Goal: Find specific page/section: Find specific page/section

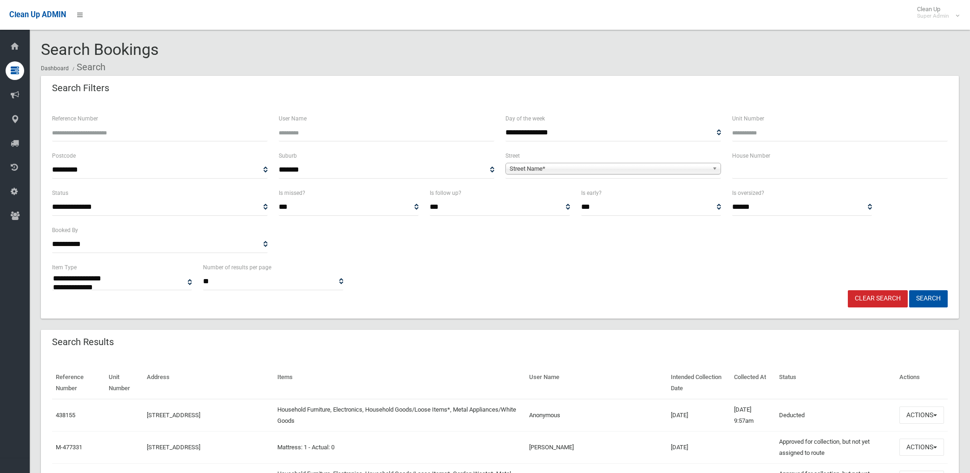
select select
click at [545, 168] on span "Street Name*" at bounding box center [609, 168] width 199 height 11
type input "*****"
type input "**"
click at [909, 290] on button "Search" at bounding box center [928, 298] width 39 height 17
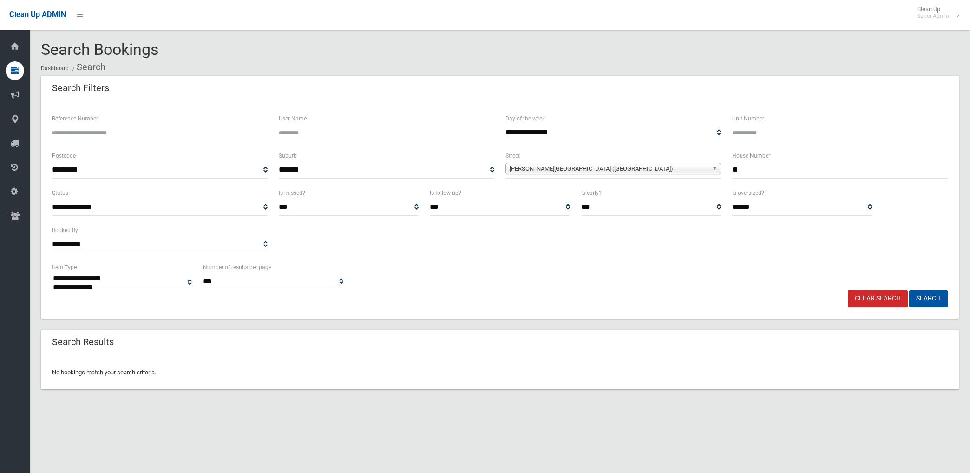
select select
click at [881, 299] on link "Clear Search" at bounding box center [878, 298] width 60 height 17
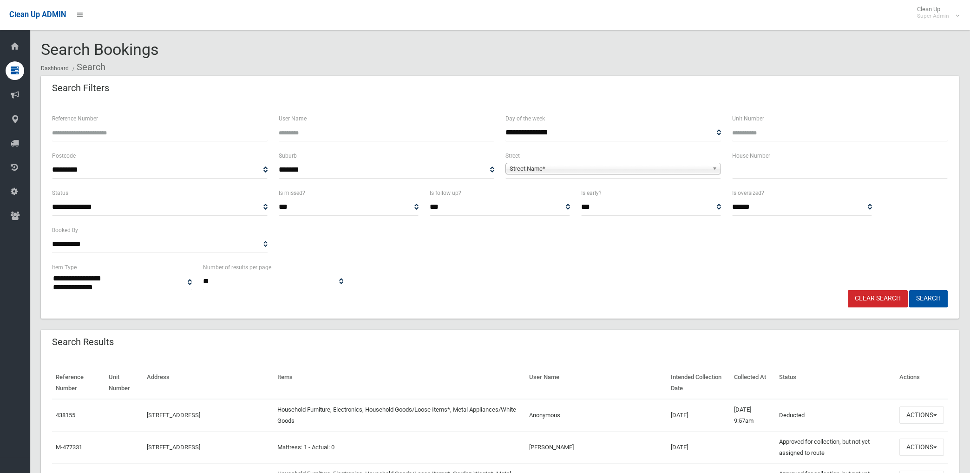
select select
click at [206, 133] on input "Reference Number" at bounding box center [160, 132] width 216 height 17
type input "******"
click at [909, 290] on button "Search" at bounding box center [928, 298] width 39 height 17
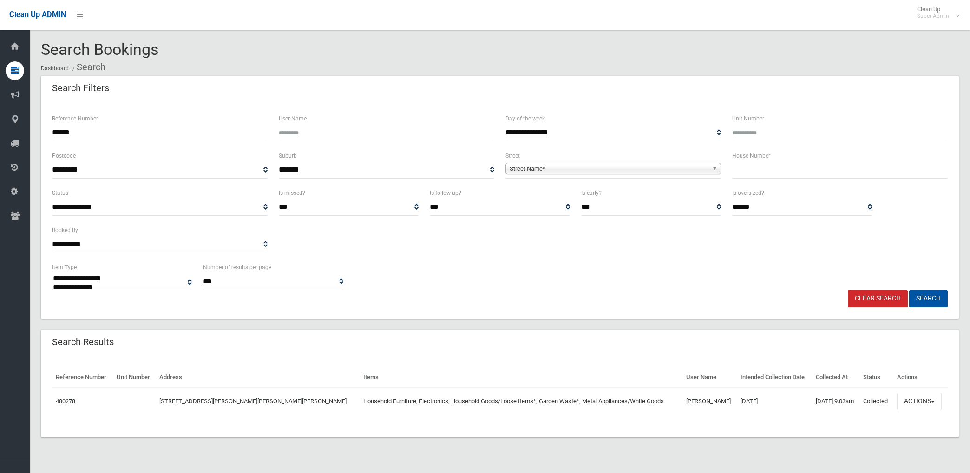
select select
click at [928, 293] on button "Search" at bounding box center [928, 298] width 39 height 17
select select
click at [912, 401] on button "Actions" at bounding box center [919, 401] width 45 height 17
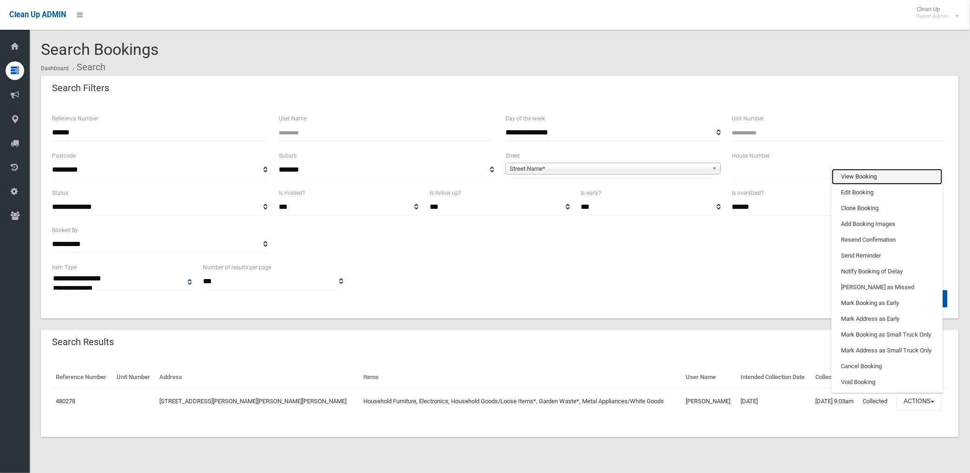
drag, startPoint x: 863, startPoint y: 175, endPoint x: 589, endPoint y: 234, distance: 280.0
click at [862, 175] on link "View Booking" at bounding box center [887, 177] width 111 height 16
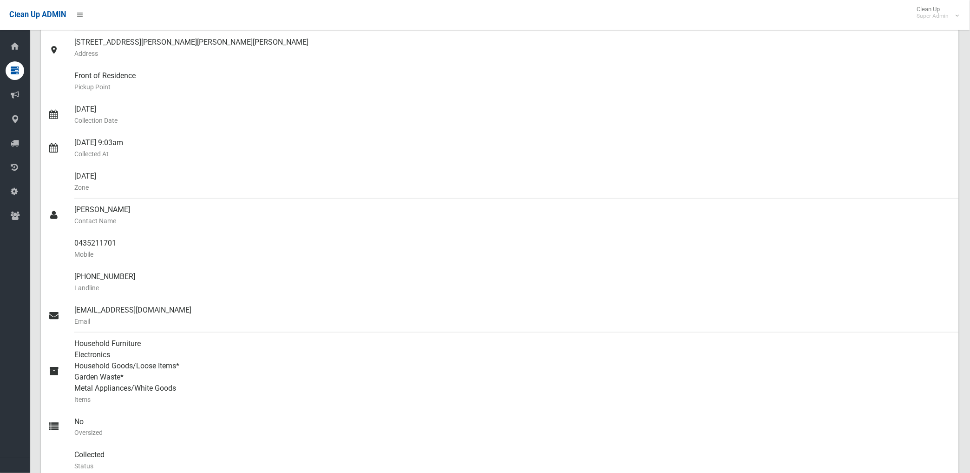
scroll to position [103, 0]
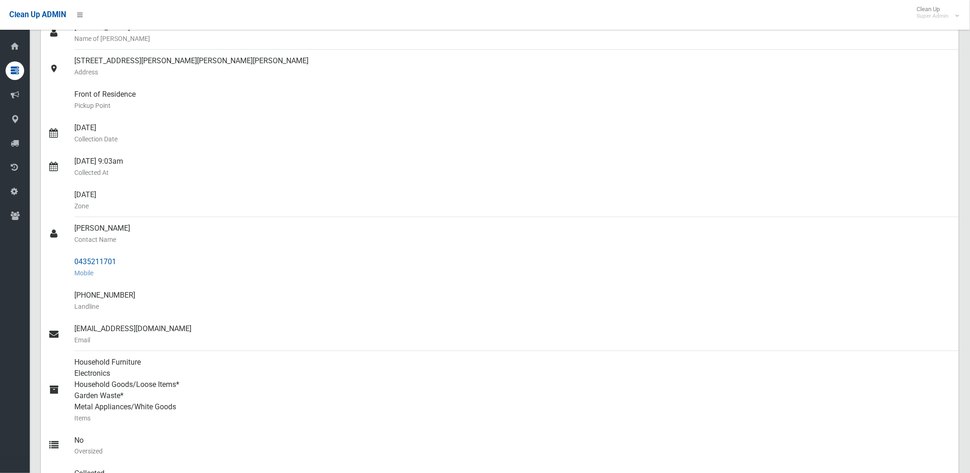
drag, startPoint x: 75, startPoint y: 261, endPoint x: 118, endPoint y: 261, distance: 42.8
click at [118, 261] on div "0435211701 Mobile" at bounding box center [512, 266] width 877 height 33
drag, startPoint x: 118, startPoint y: 261, endPoint x: 91, endPoint y: 256, distance: 26.9
copy div "0435211701"
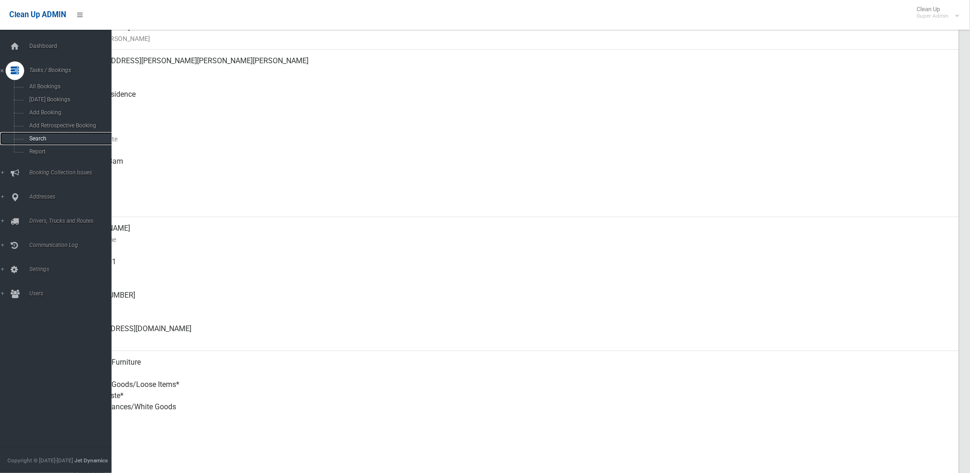
click at [33, 140] on span "Search" at bounding box center [68, 138] width 85 height 7
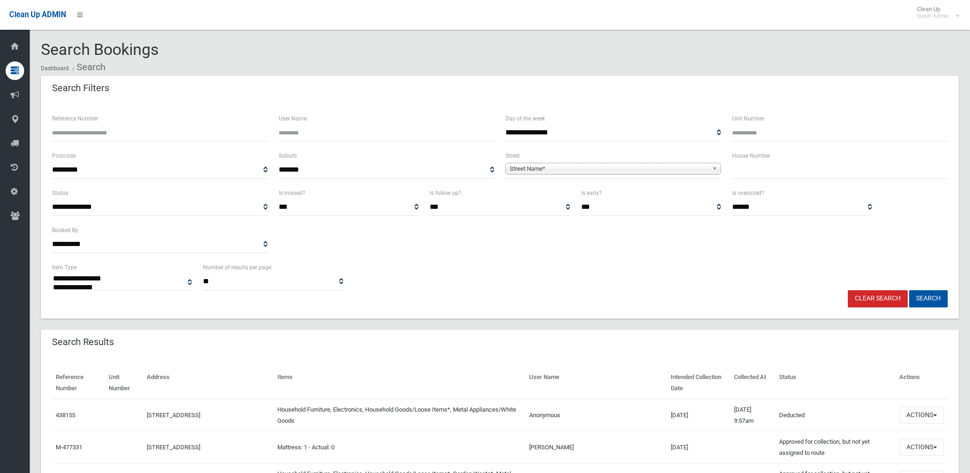
select select
click at [180, 137] on input "Reference Number" at bounding box center [160, 132] width 216 height 17
type input "******"
click at [909, 290] on button "Search" at bounding box center [928, 298] width 39 height 17
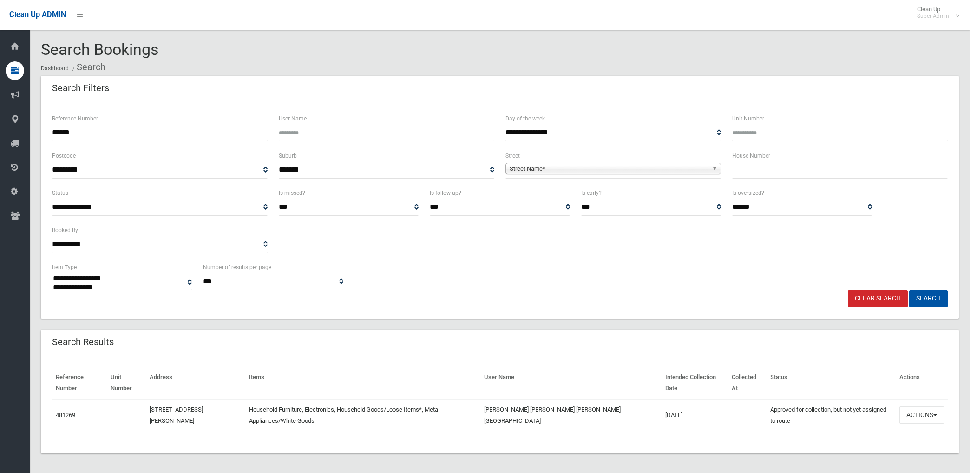
select select
drag, startPoint x: 928, startPoint y: 402, endPoint x: 902, endPoint y: 347, distance: 60.3
click at [927, 406] on button "Actions" at bounding box center [922, 414] width 45 height 17
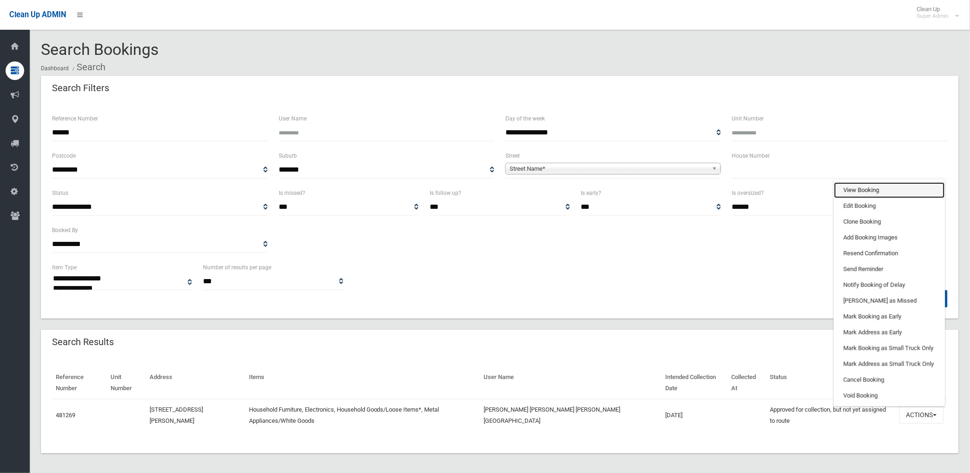
click at [865, 182] on link "View Booking" at bounding box center [890, 190] width 111 height 16
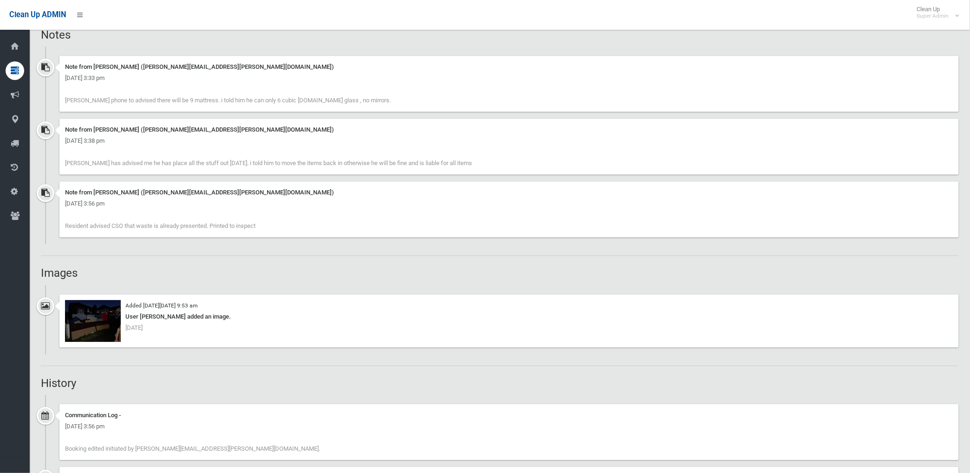
scroll to position [723, 0]
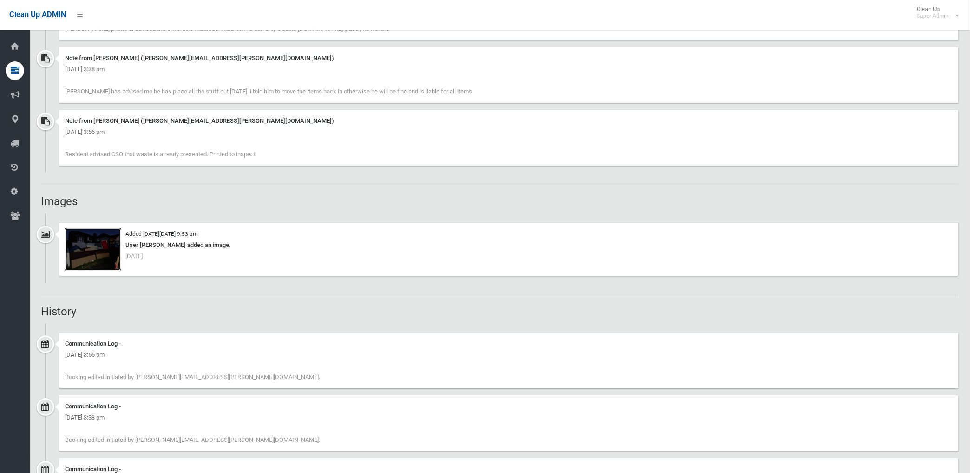
click at [100, 252] on img at bounding box center [93, 249] width 56 height 42
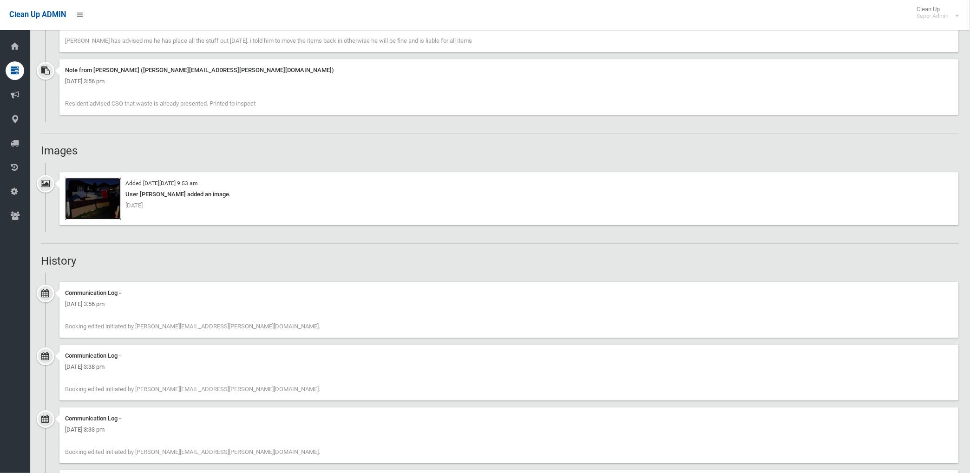
scroll to position [774, 0]
click at [109, 205] on img at bounding box center [93, 198] width 56 height 42
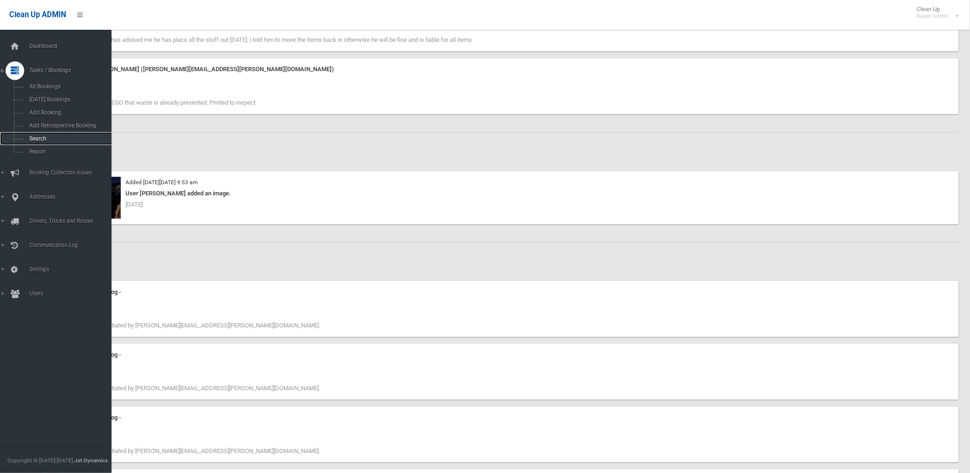
click at [43, 133] on link "Search" at bounding box center [59, 138] width 119 height 13
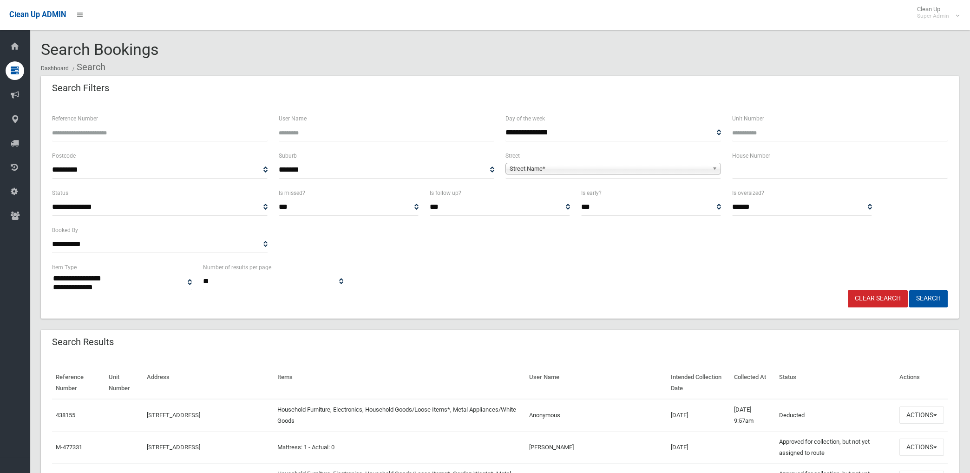
select select
click at [120, 133] on input "Reference Number" at bounding box center [160, 132] width 216 height 17
type input "******"
click at [909, 290] on button "Search" at bounding box center [928, 298] width 39 height 17
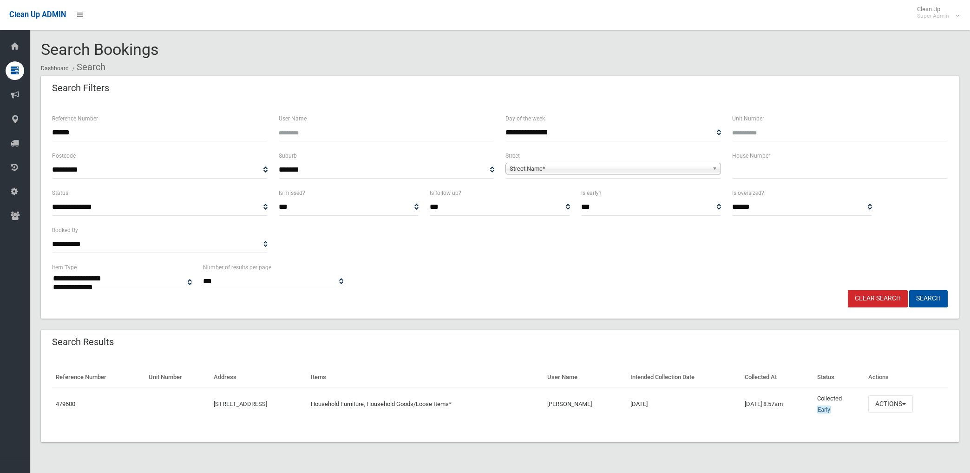
select select
click at [892, 402] on button "Actions" at bounding box center [891, 403] width 45 height 17
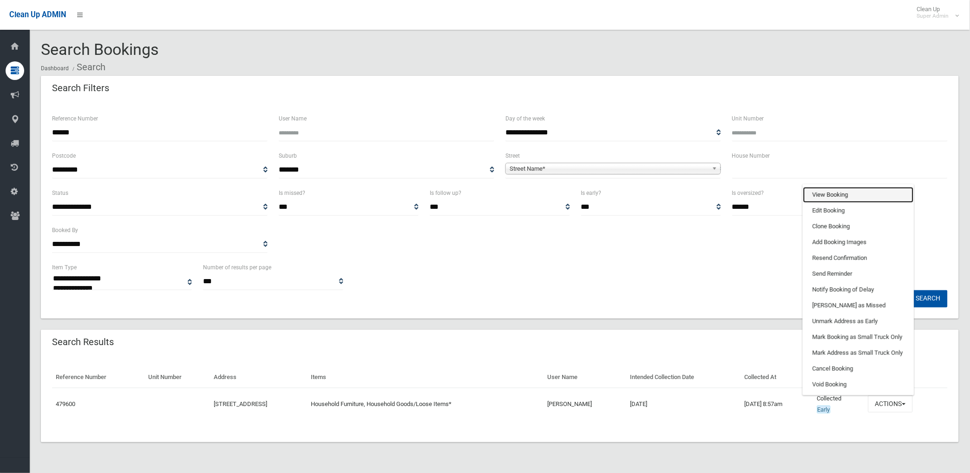
click at [833, 194] on link "View Booking" at bounding box center [858, 195] width 111 height 16
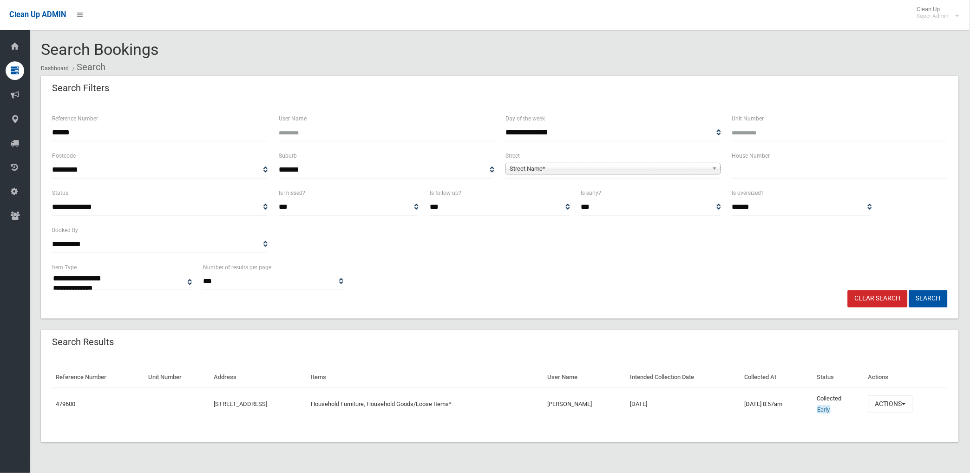
click at [875, 297] on link "Clear Search" at bounding box center [878, 298] width 60 height 17
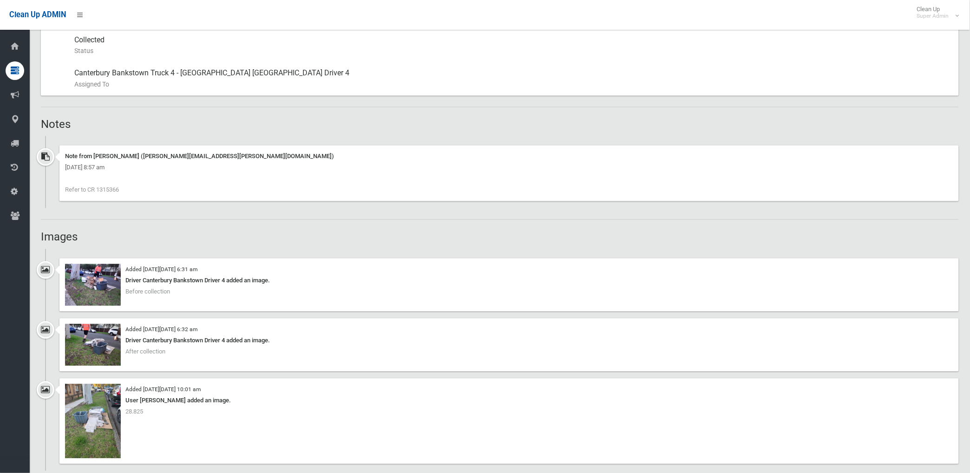
scroll to position [568, 0]
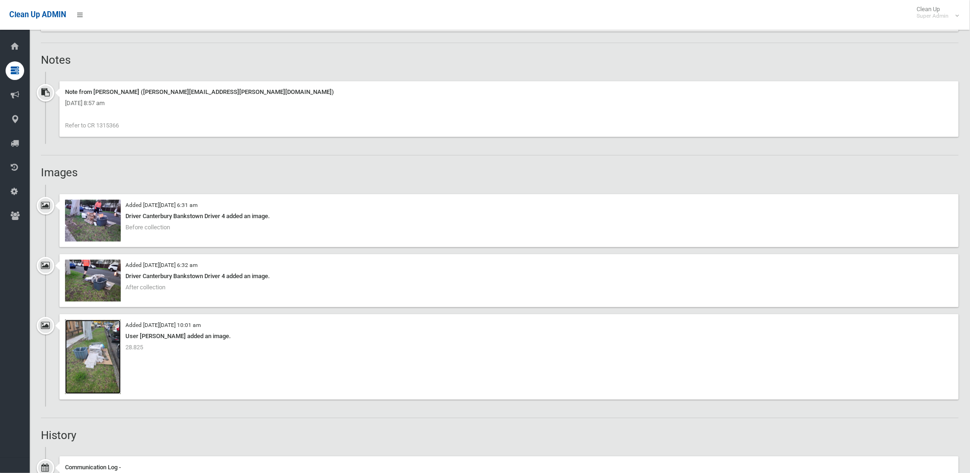
click at [101, 369] on img at bounding box center [93, 356] width 56 height 74
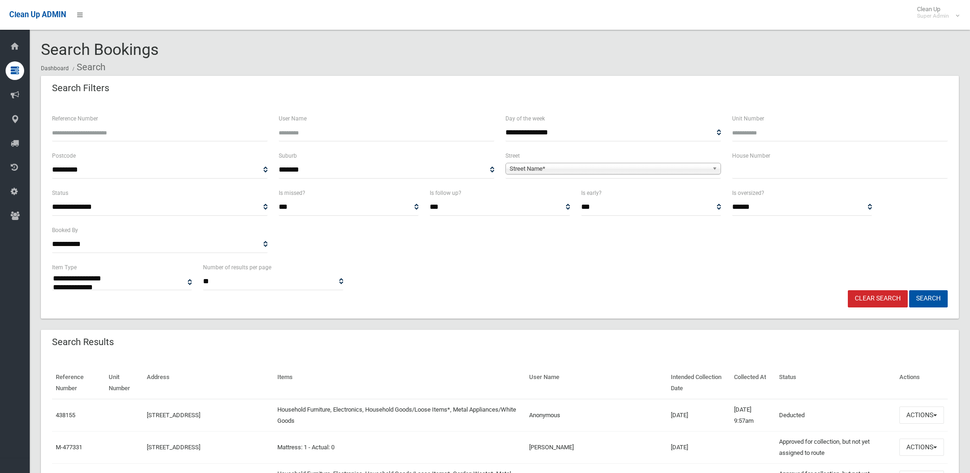
select select
click at [538, 168] on span "Street Name*" at bounding box center [609, 168] width 199 height 11
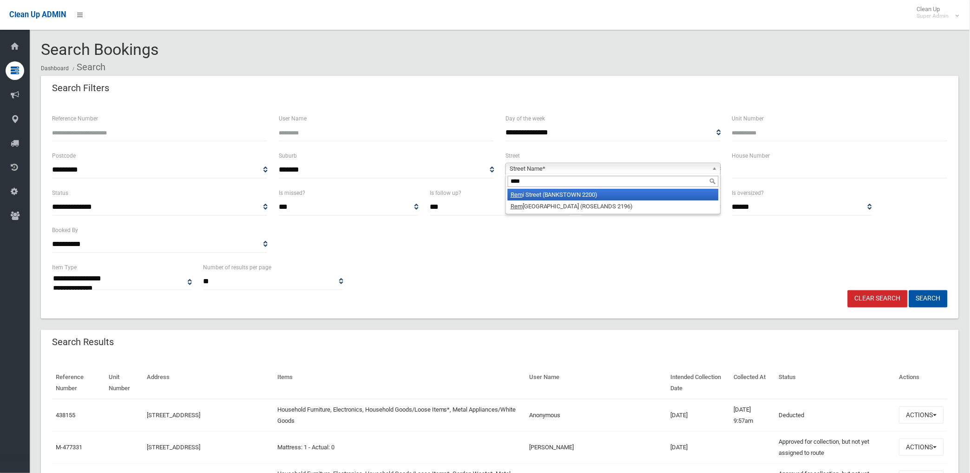
type input "*****"
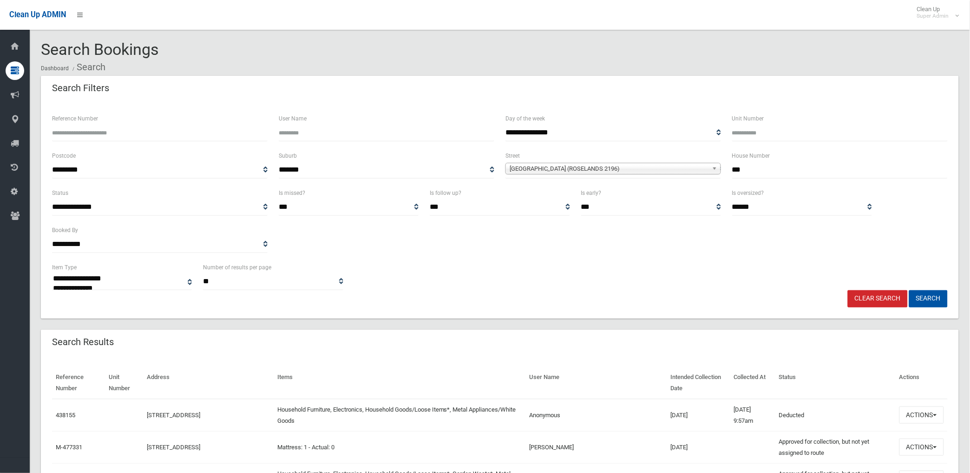
type input "***"
click at [909, 290] on button "Search" at bounding box center [928, 298] width 39 height 17
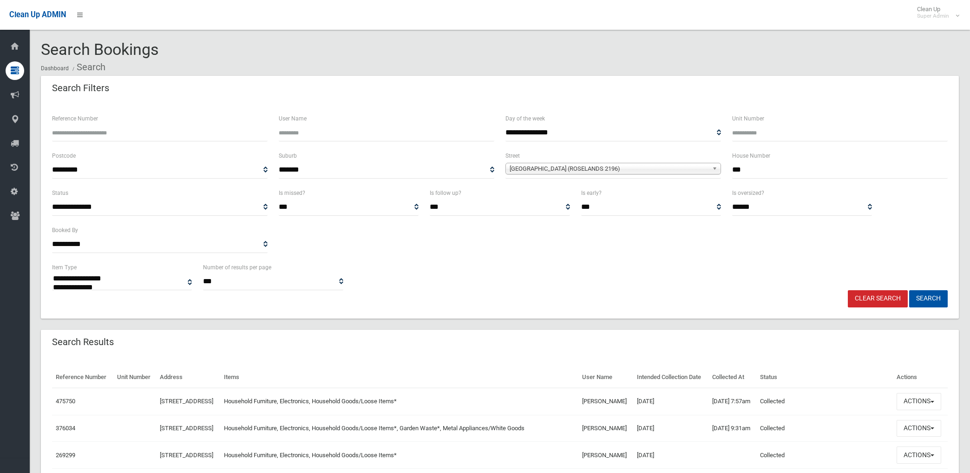
select select
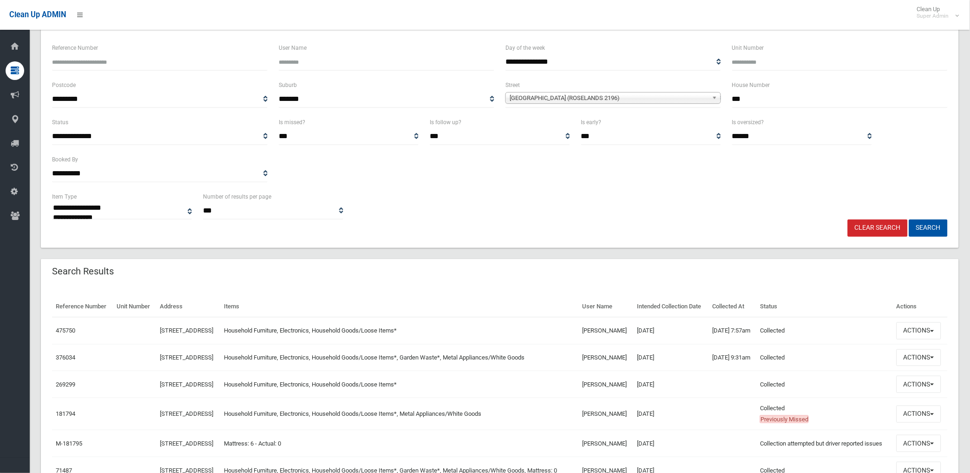
scroll to position [103, 0]
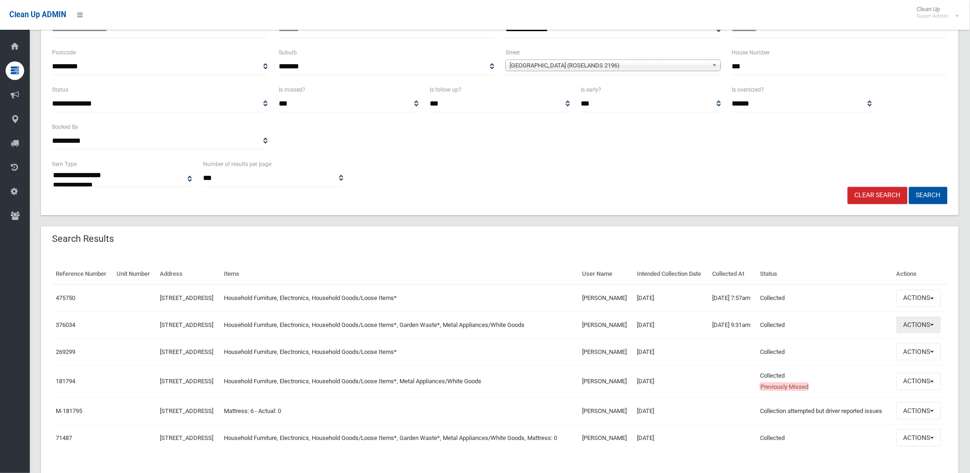
click at [917, 334] on button "Actions" at bounding box center [919, 324] width 45 height 17
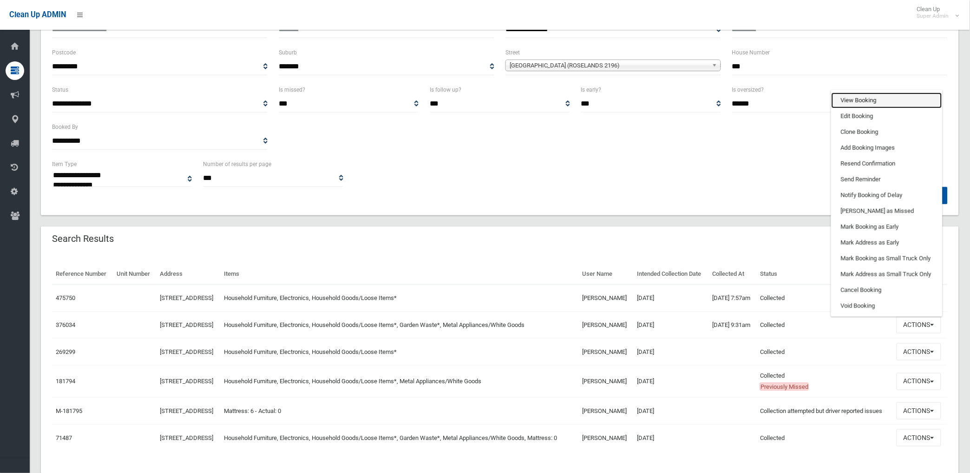
click at [870, 108] on link "View Booking" at bounding box center [887, 100] width 111 height 16
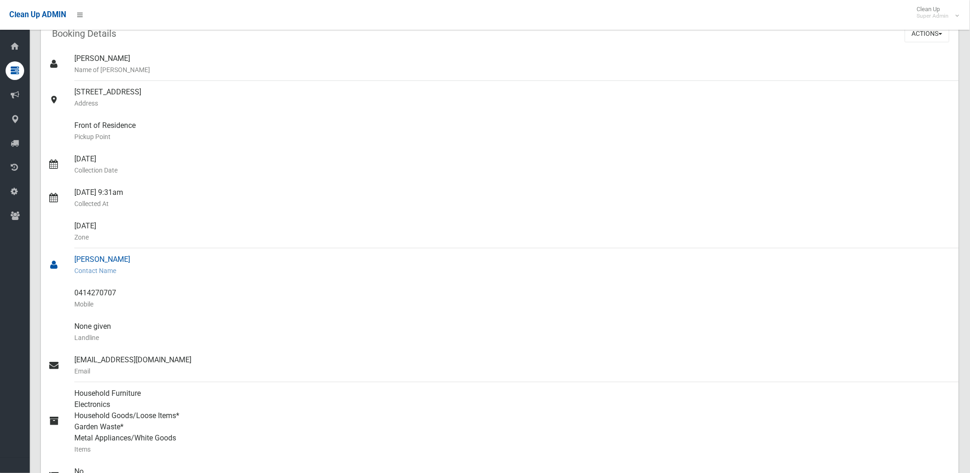
scroll to position [103, 0]
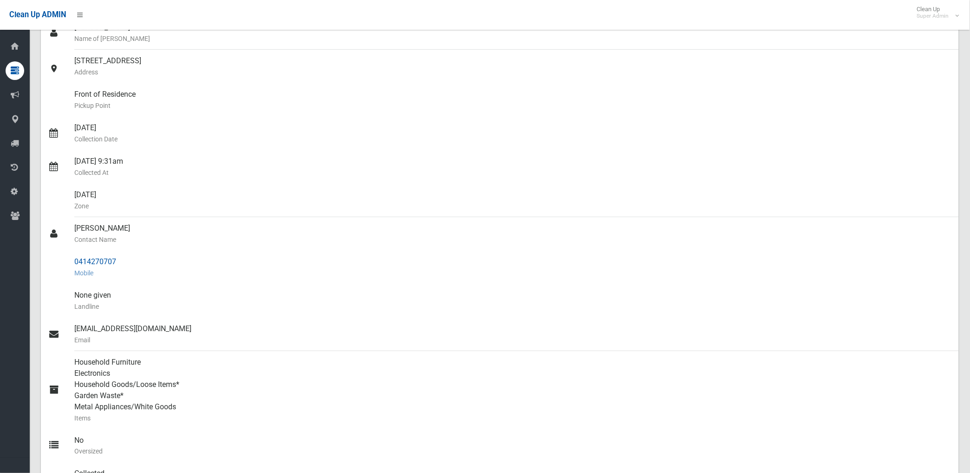
drag, startPoint x: 73, startPoint y: 261, endPoint x: 126, endPoint y: 259, distance: 53.0
click at [126, 259] on link "0414270707 Mobile" at bounding box center [500, 266] width 918 height 33
drag, startPoint x: 126, startPoint y: 259, endPoint x: 115, endPoint y: 260, distance: 10.8
copy link "0414270707"
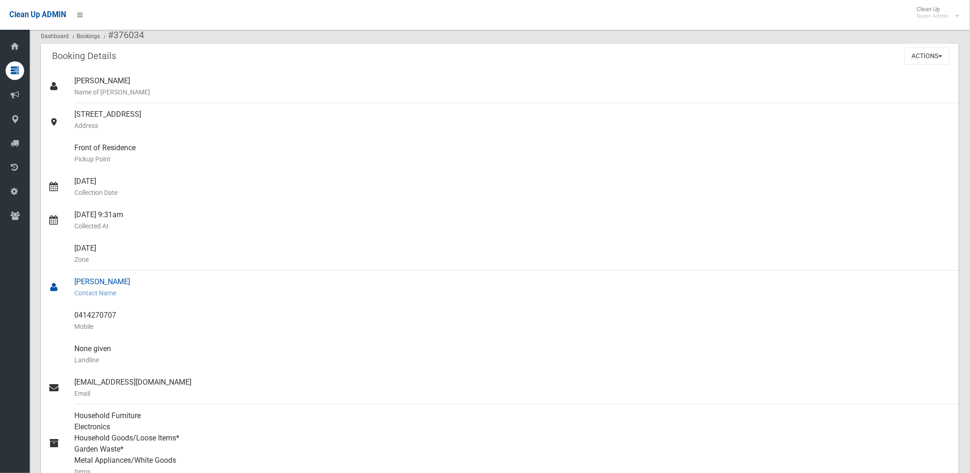
scroll to position [0, 0]
